Goal: Information Seeking & Learning: Learn about a topic

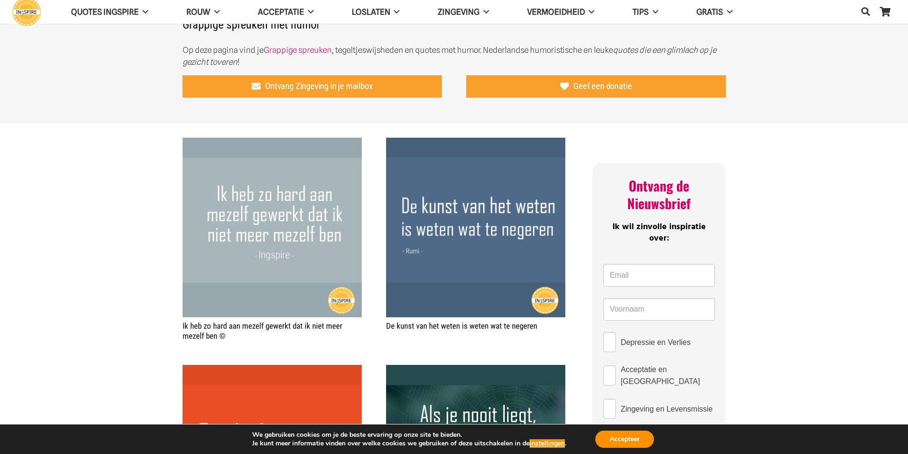
scroll to position [271, 0]
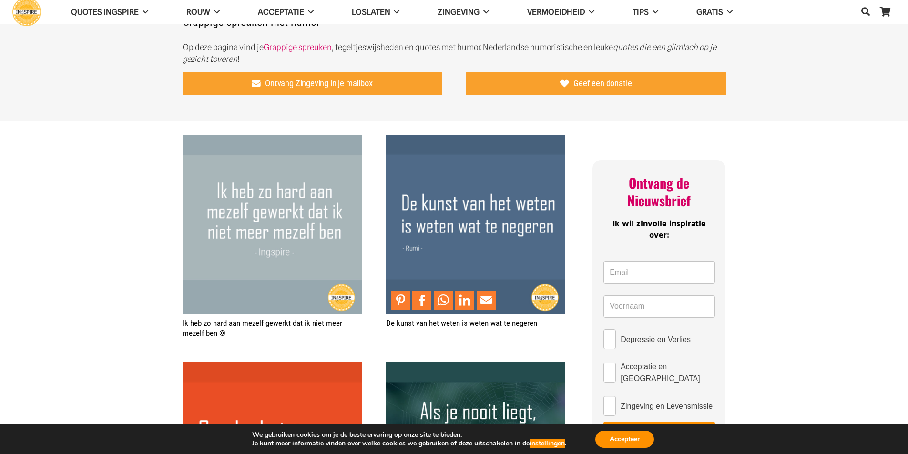
click at [407, 205] on img "De kunst van het weten is weten wat te negeren" at bounding box center [475, 224] width 179 height 179
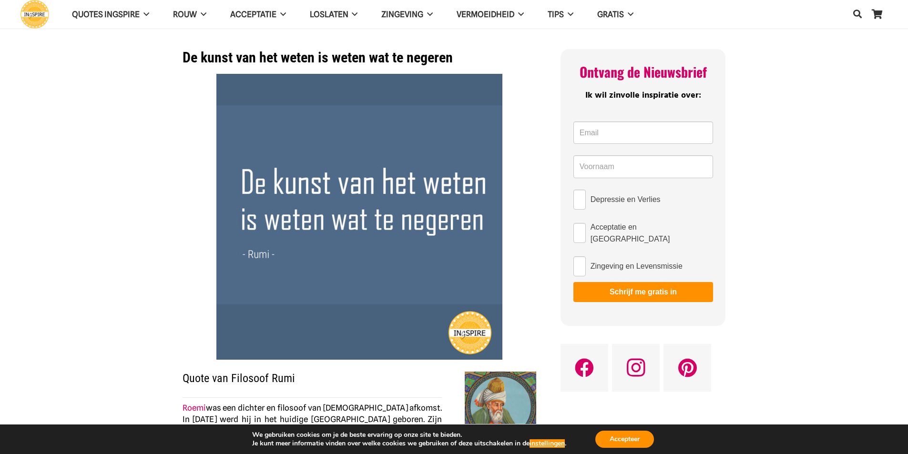
scroll to position [2, 0]
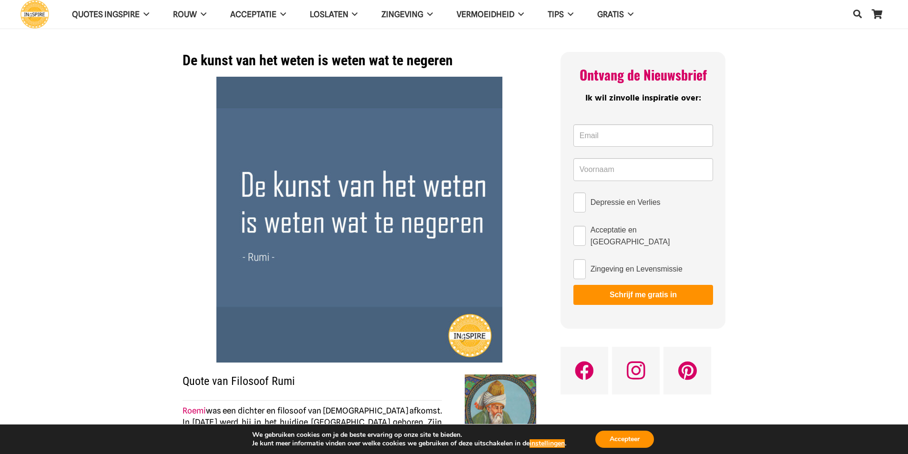
drag, startPoint x: 137, startPoint y: 45, endPoint x: 418, endPoint y: 55, distance: 281.4
drag, startPoint x: 479, startPoint y: 59, endPoint x: 166, endPoint y: 61, distance: 313.1
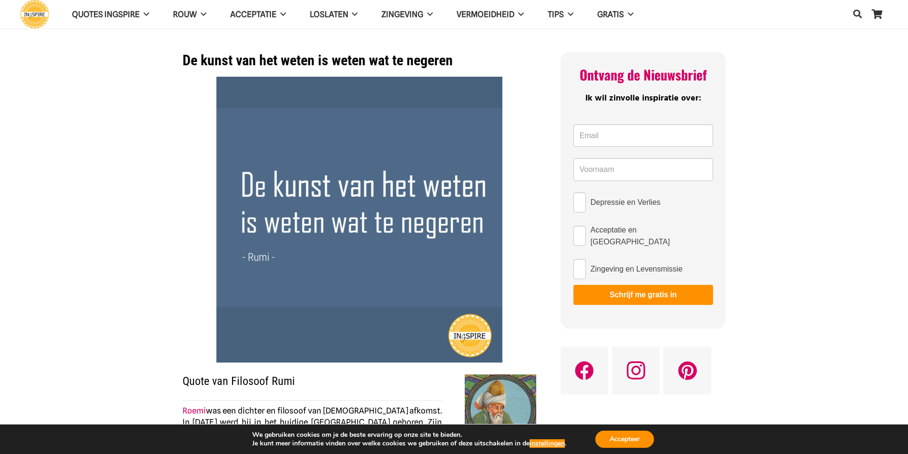
drag, startPoint x: 182, startPoint y: 59, endPoint x: 424, endPoint y: 48, distance: 242.4
click at [197, 60] on h1 "De kunst van het weten is weten wat te negeren" at bounding box center [360, 60] width 354 height 17
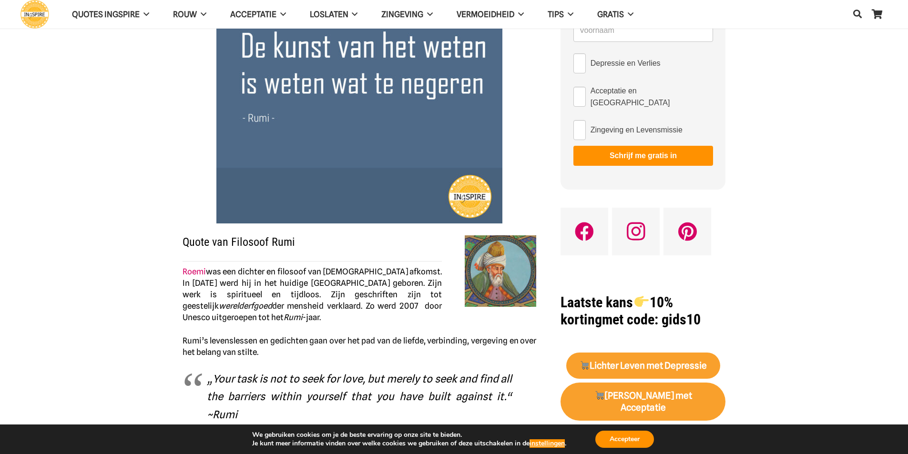
scroll to position [136, 0]
